Goal: Task Accomplishment & Management: Manage account settings

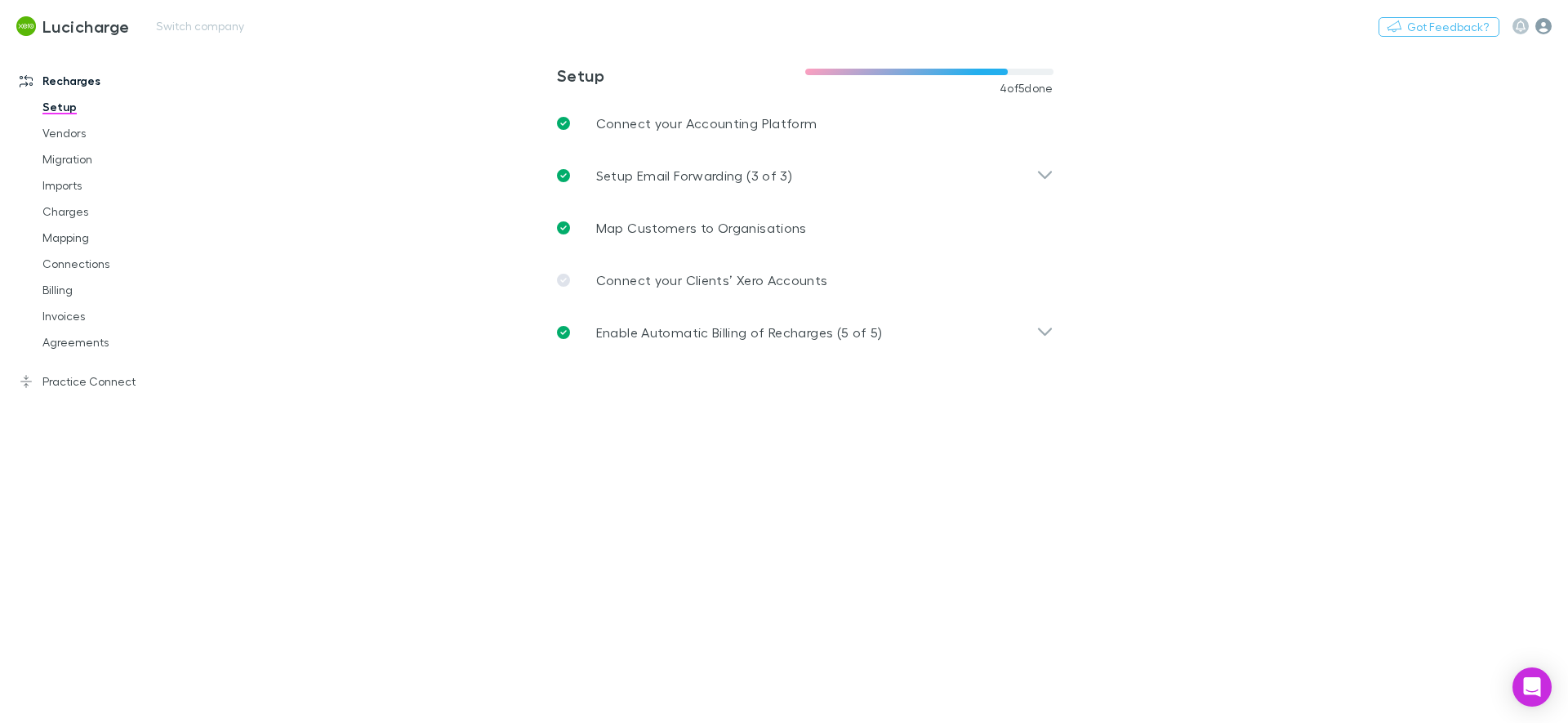
click at [1544, 28] on icon "button" at bounding box center [1543, 26] width 16 height 16
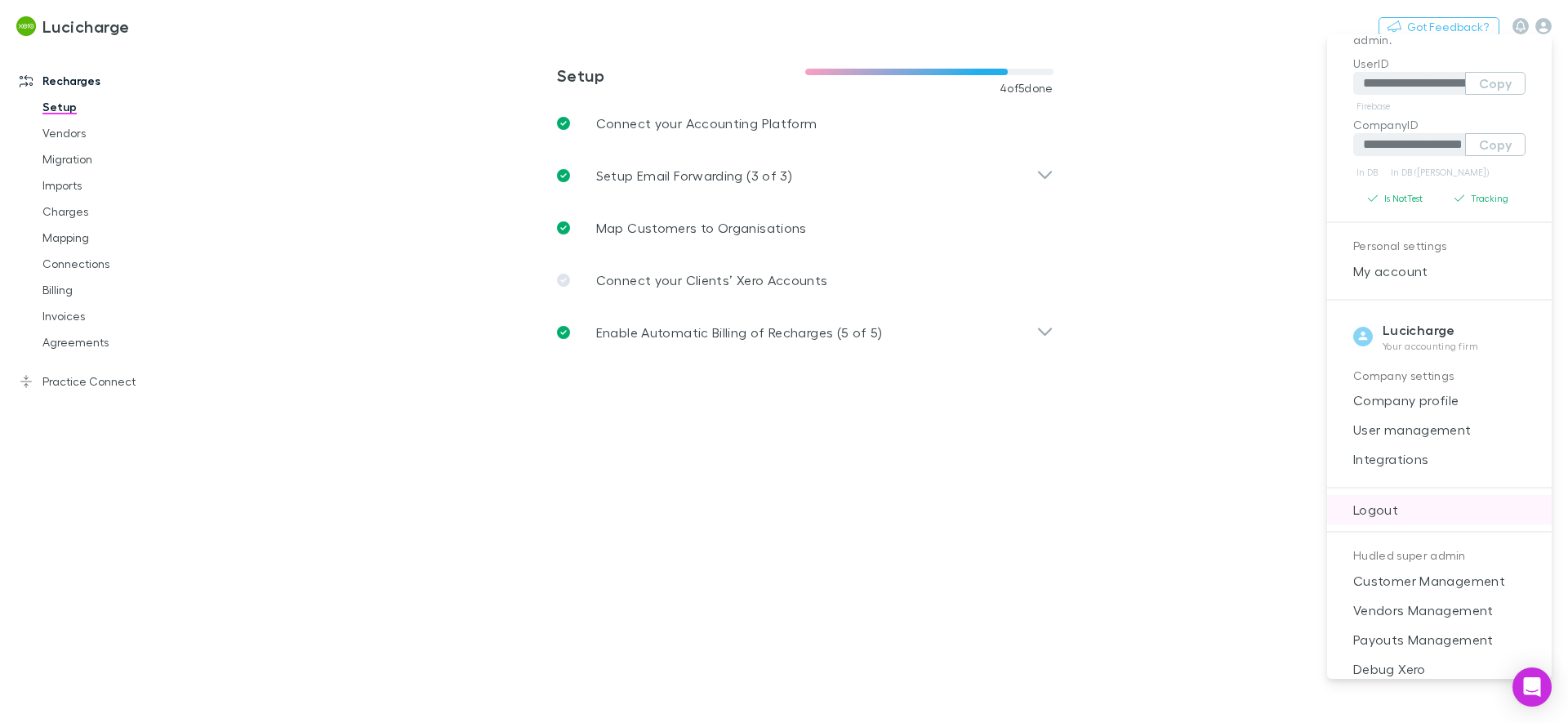
scroll to position [104, 0]
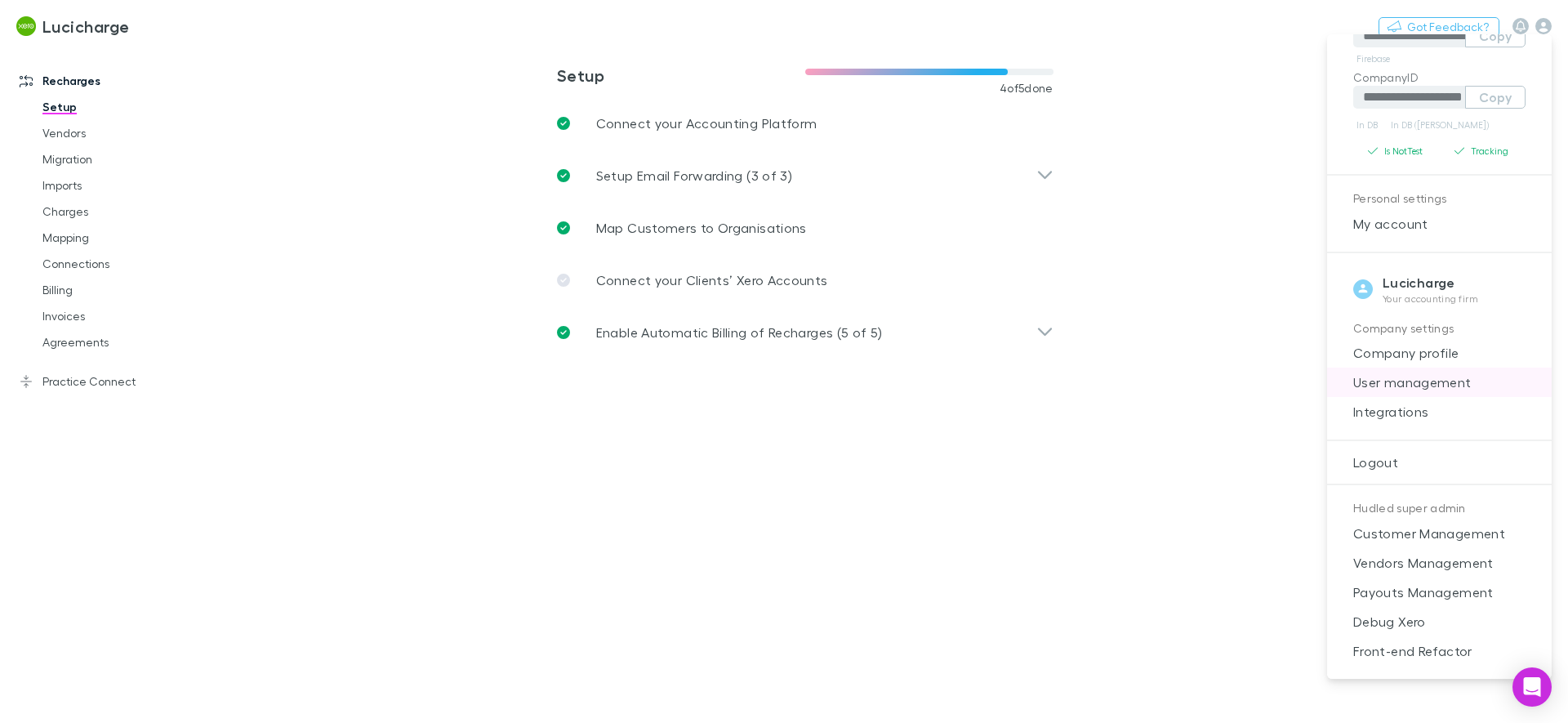
click at [1414, 376] on span "User management" at bounding box center [1439, 382] width 198 height 19
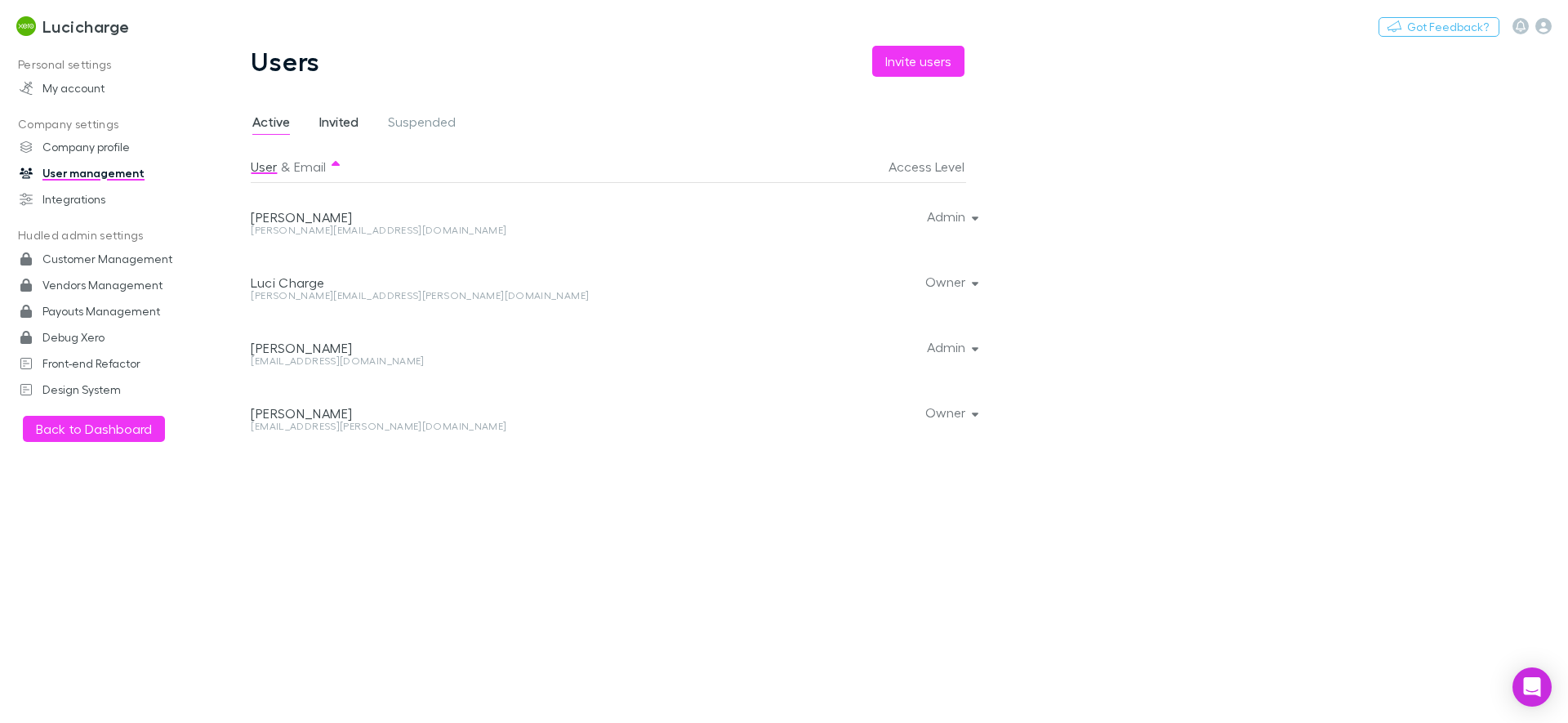
click at [337, 123] on span "Invited" at bounding box center [339, 124] width 39 height 21
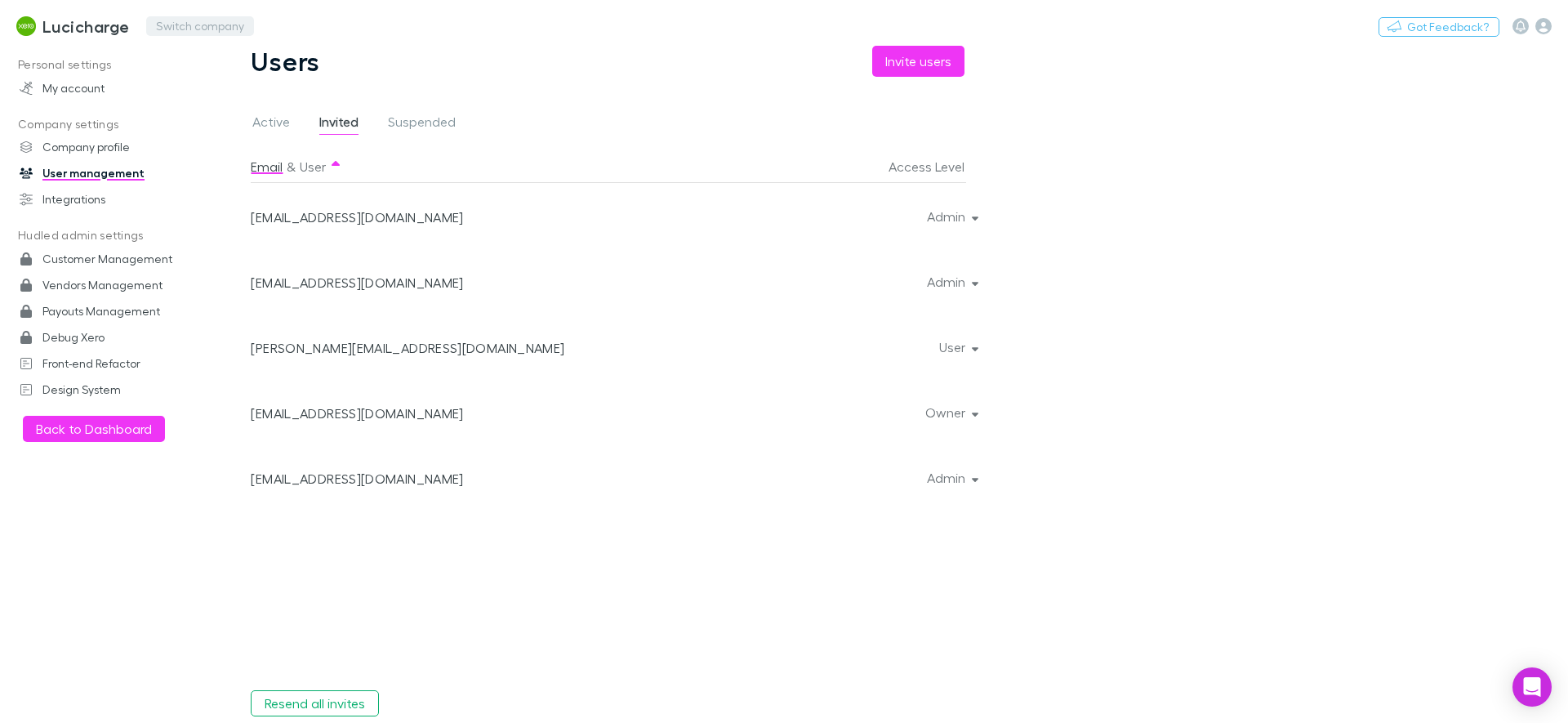
click at [209, 27] on button "Switch company" at bounding box center [200, 26] width 108 height 19
type input "*********"
click at [276, 91] on p "TestLedger Accounting" at bounding box center [233, 98] width 147 height 19
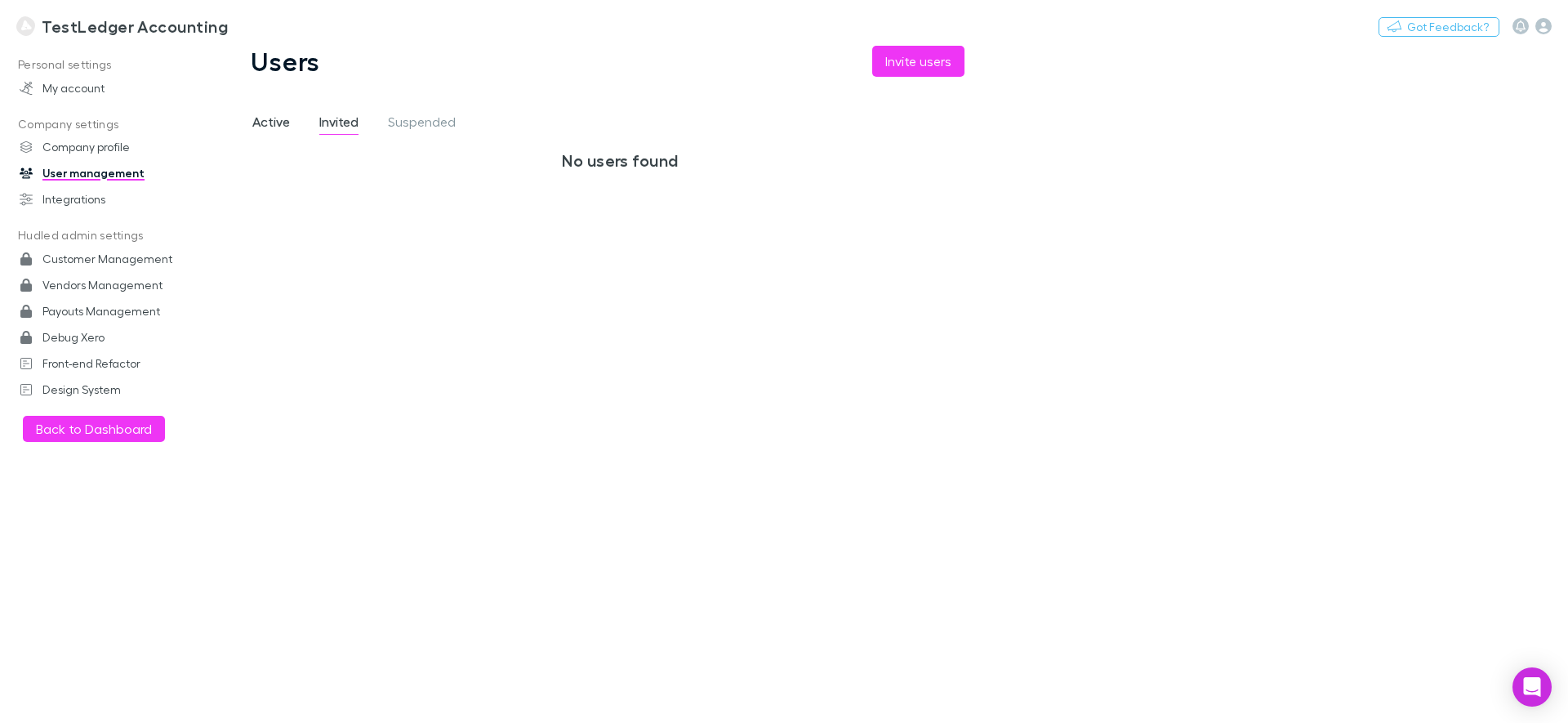
click at [275, 118] on span "Active" at bounding box center [271, 124] width 37 height 21
click at [261, 27] on button "Switch company" at bounding box center [298, 26] width 108 height 19
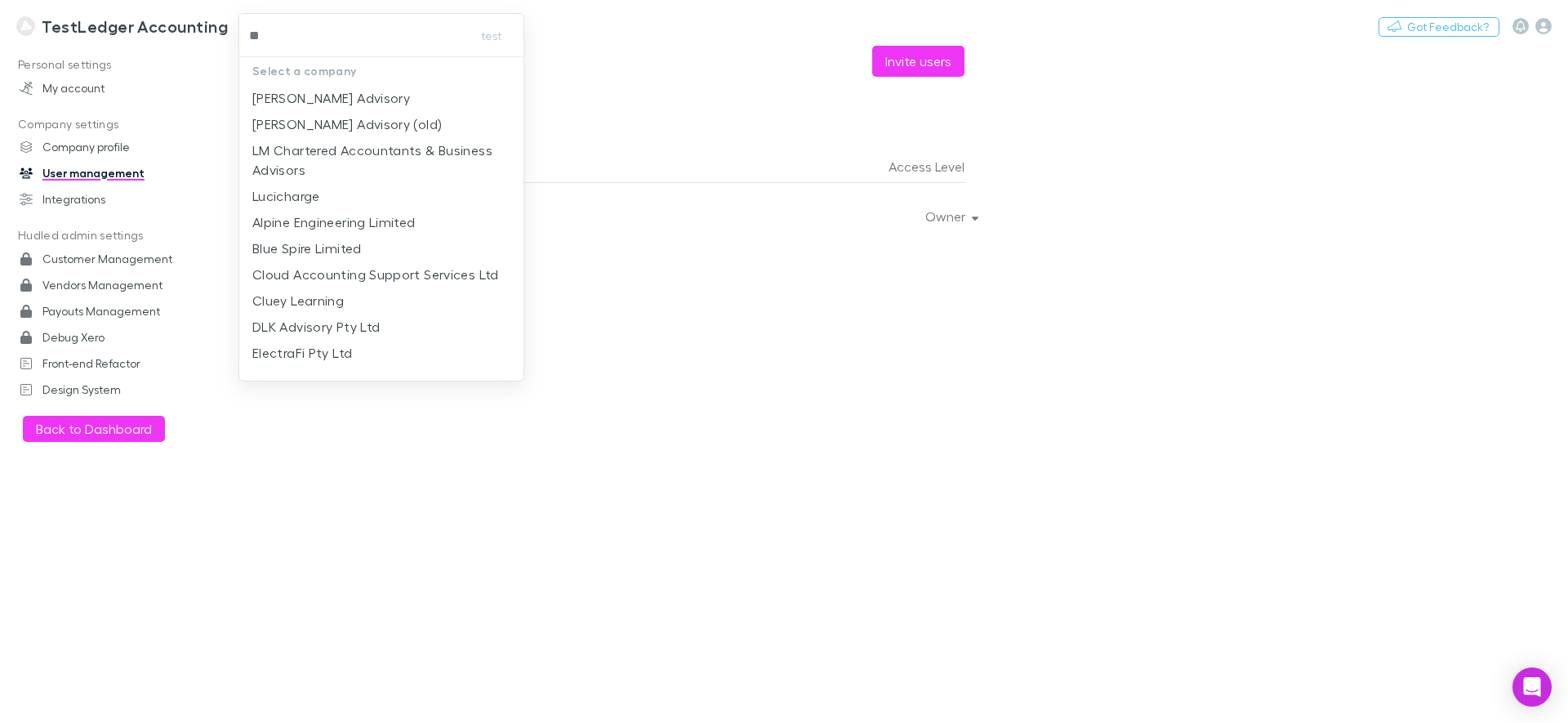
type input "***"
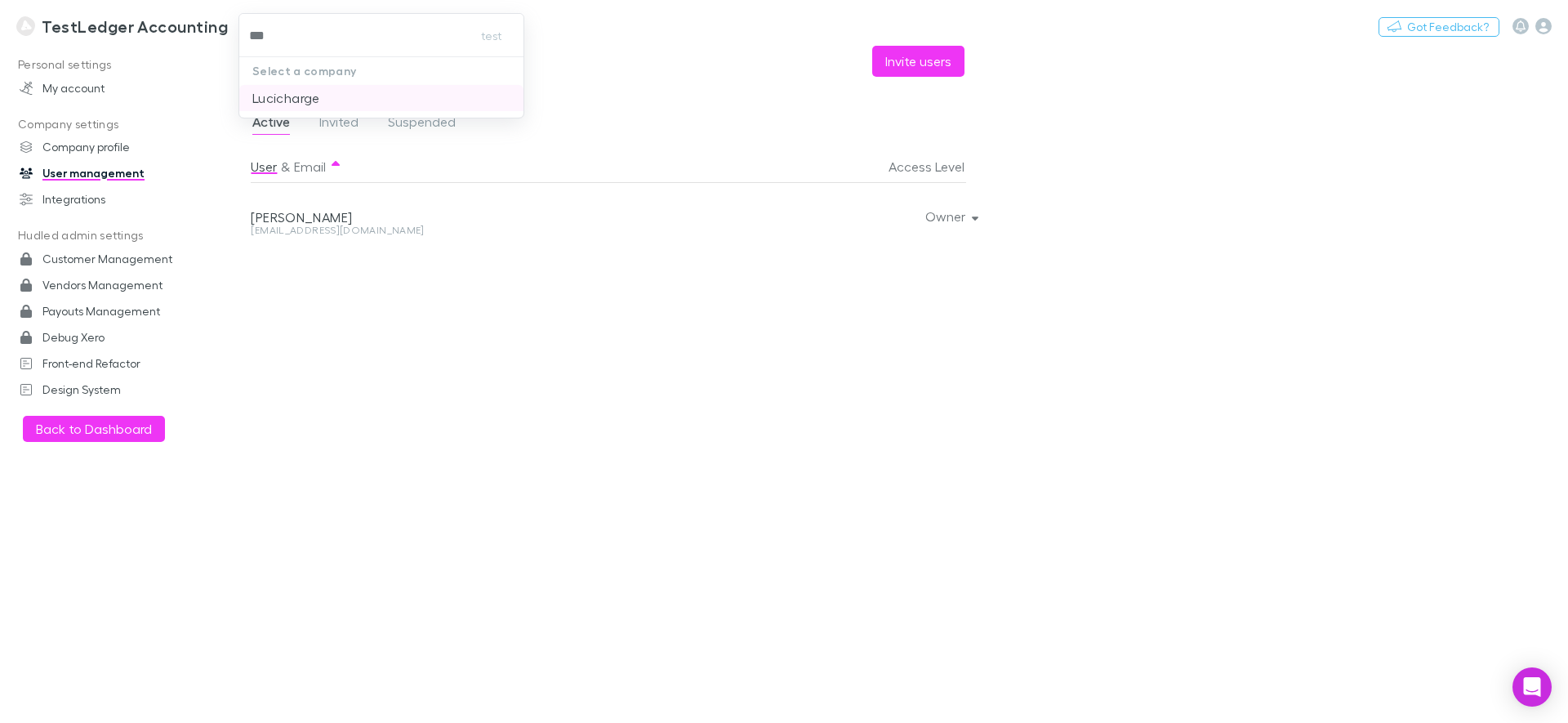
click at [287, 94] on p "Lucicharge" at bounding box center [286, 98] width 68 height 19
